Goal: Obtain resource: Download file/media

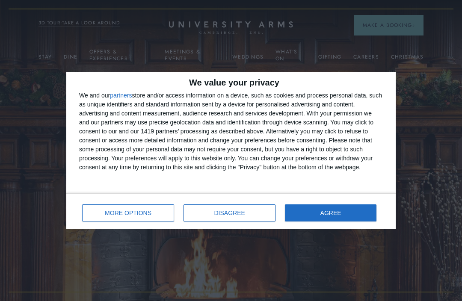
click at [337, 213] on span "AGREE" at bounding box center [330, 213] width 21 height 6
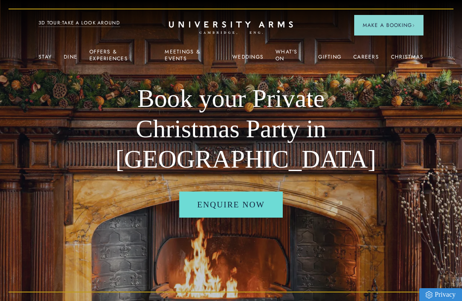
click at [399, 59] on link "Christmas" at bounding box center [407, 59] width 33 height 11
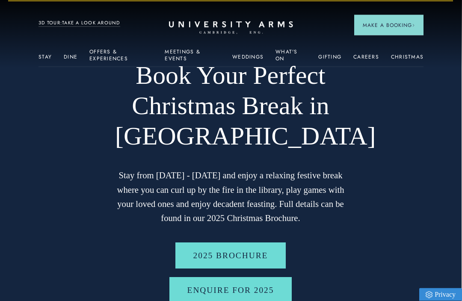
scroll to position [0, 0]
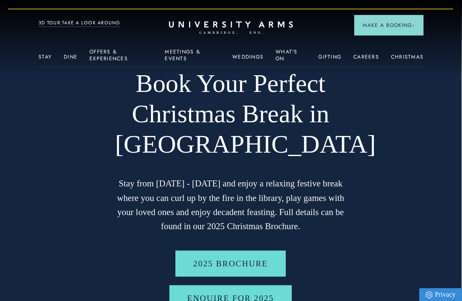
click at [405, 63] on link "Christmas" at bounding box center [407, 59] width 33 height 11
click at [106, 62] on link "Offers & Experiences" at bounding box center [120, 58] width 63 height 18
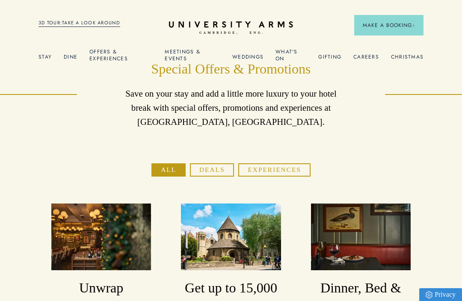
click at [404, 60] on link "Christmas" at bounding box center [407, 59] width 33 height 11
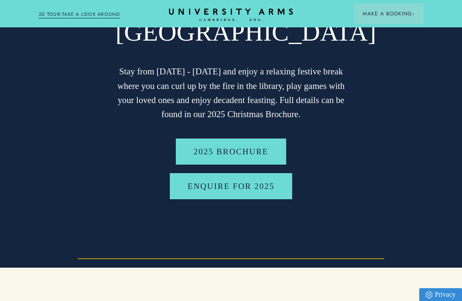
scroll to position [114, 0]
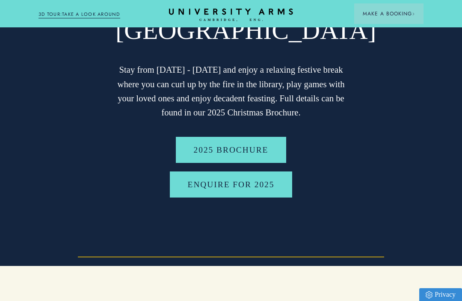
click at [263, 151] on link "2025 BROCHURE" at bounding box center [231, 150] width 111 height 26
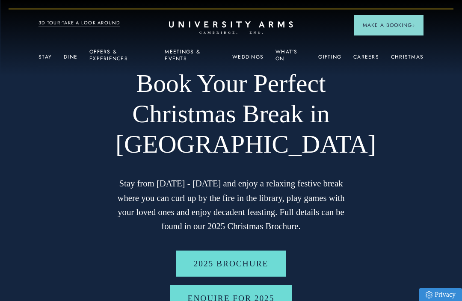
scroll to position [0, 0]
